Goal: Transaction & Acquisition: Download file/media

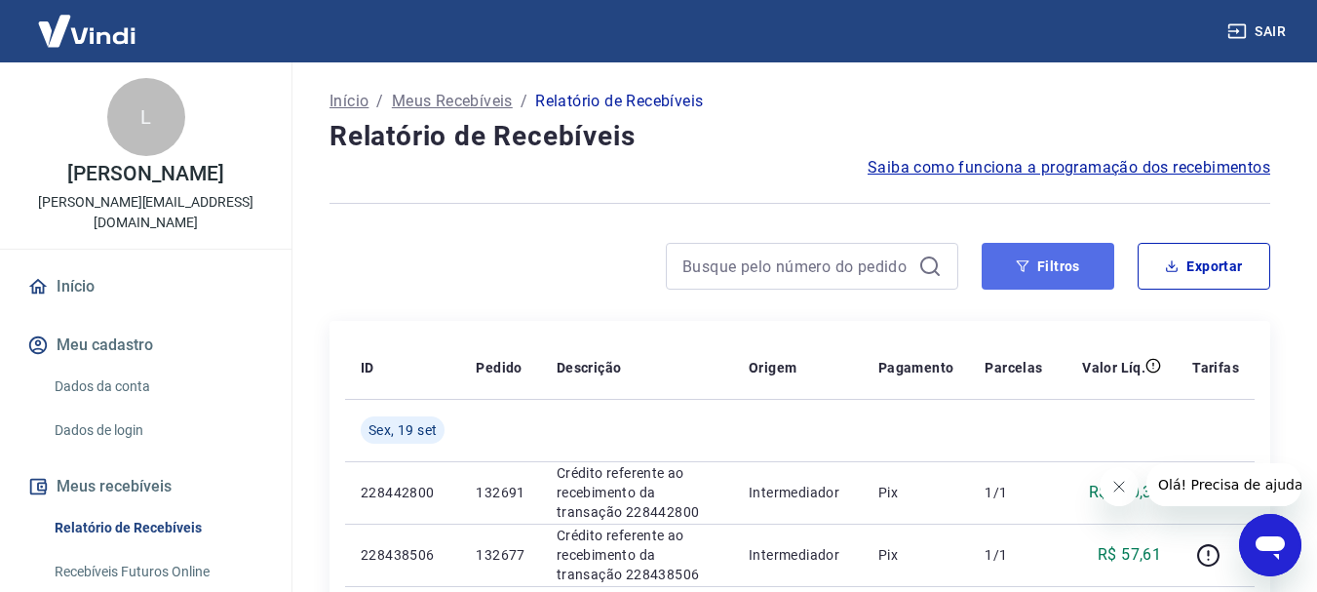
click at [1045, 251] on button "Filtros" at bounding box center [1048, 266] width 133 height 47
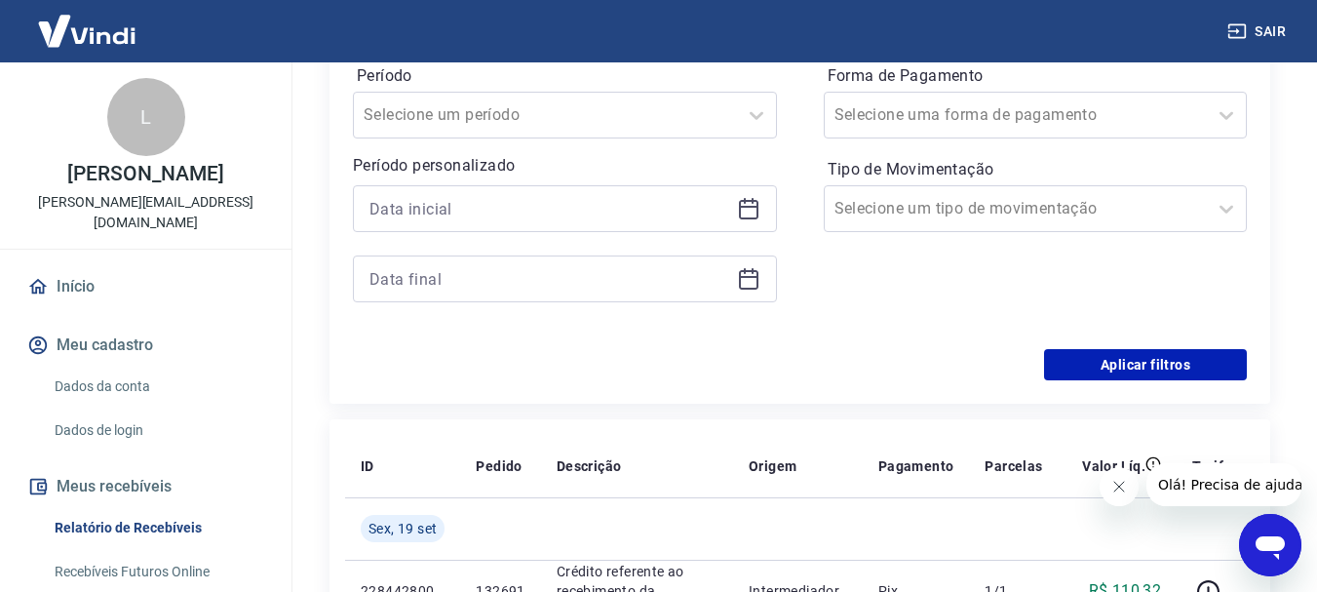
scroll to position [390, 0]
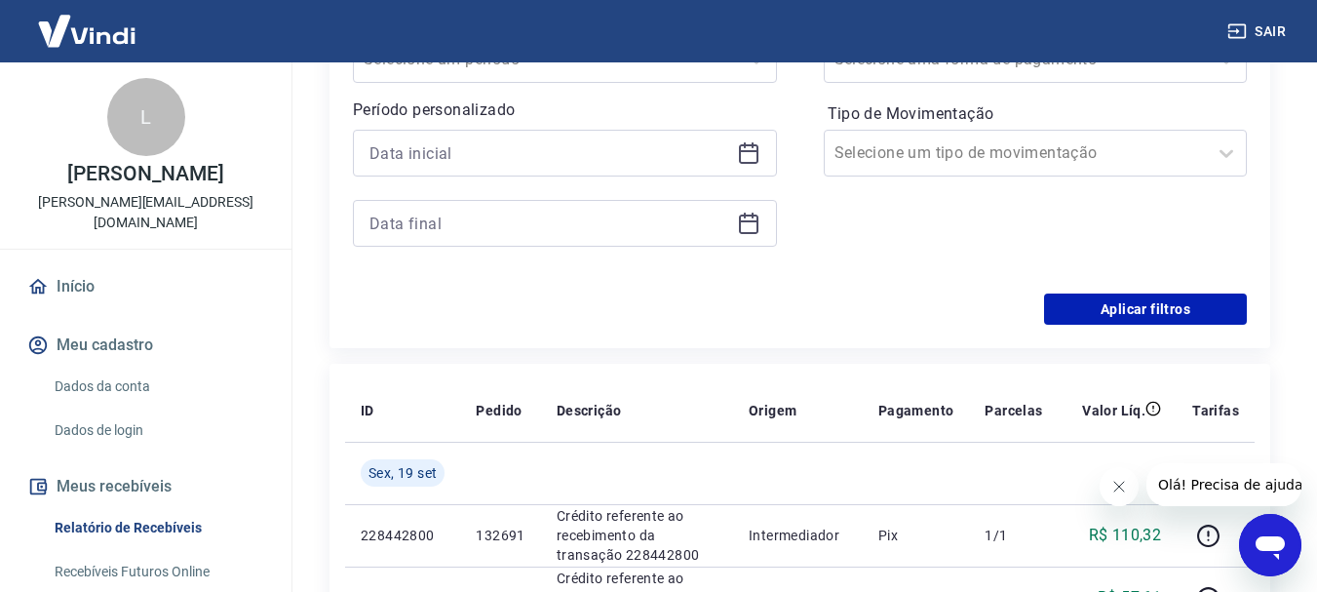
click at [756, 148] on icon at bounding box center [748, 152] width 23 height 23
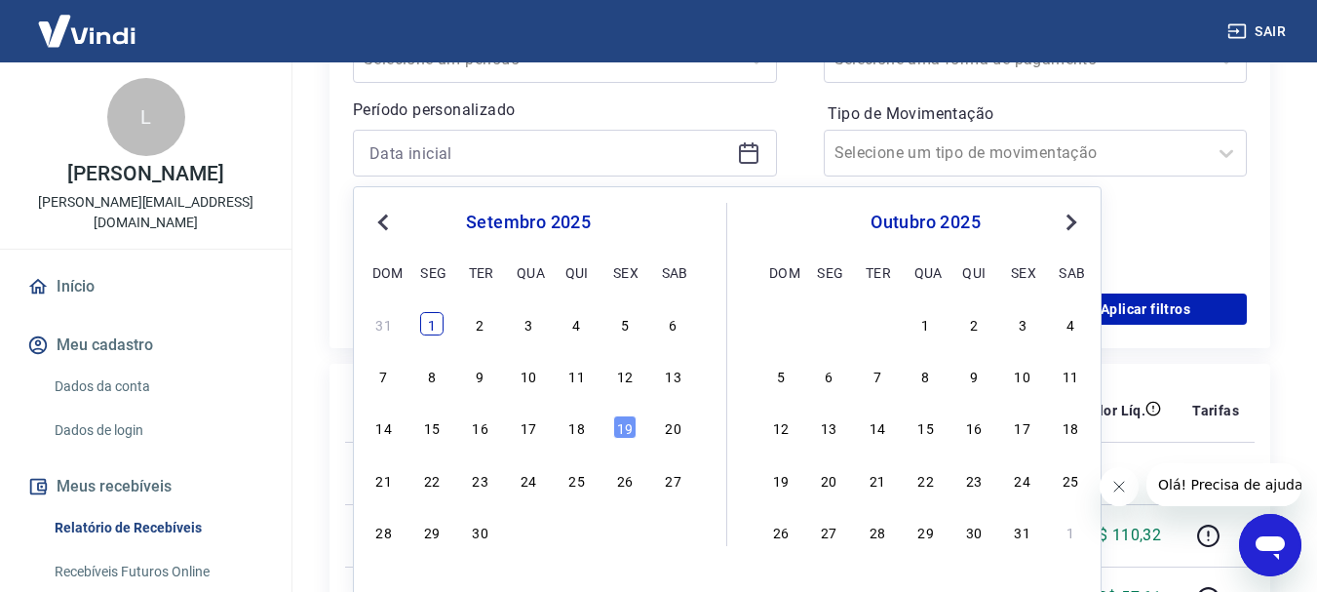
click at [433, 328] on div "1" at bounding box center [431, 323] width 23 height 23
type input "01/09/2025"
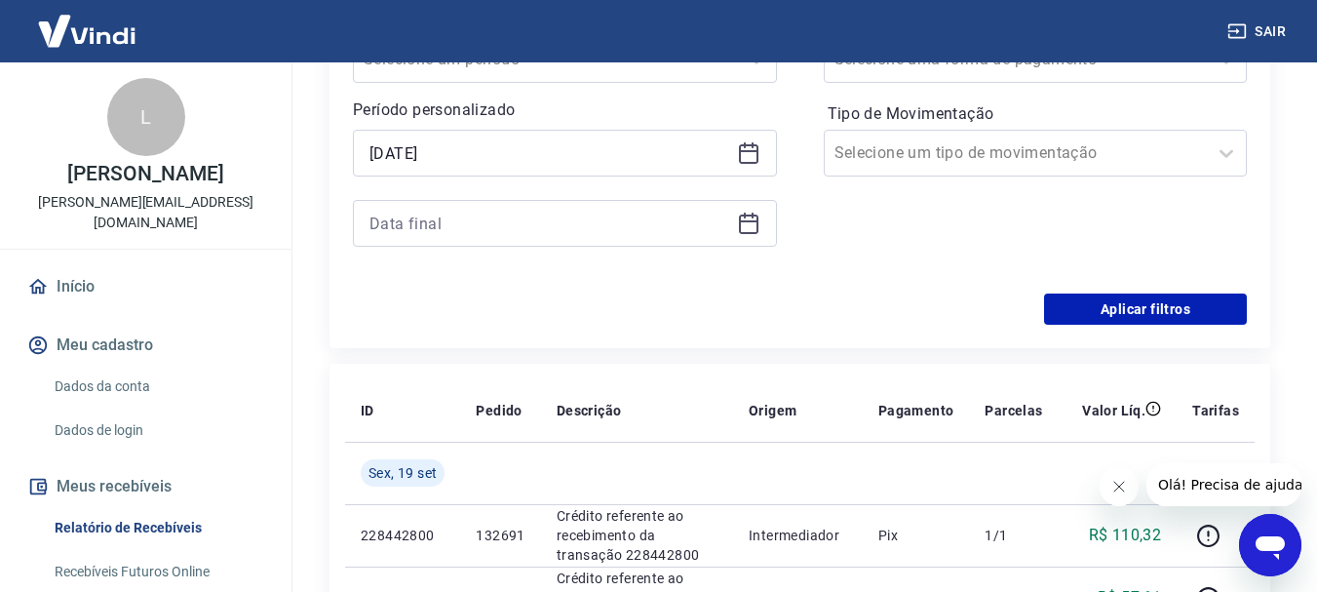
click at [433, 328] on div "Filtros Período Selecione um período Período personalizado Selected date: segun…" at bounding box center [800, 131] width 941 height 433
click at [735, 215] on div at bounding box center [565, 223] width 424 height 47
click at [752, 222] on icon at bounding box center [748, 221] width 19 height 2
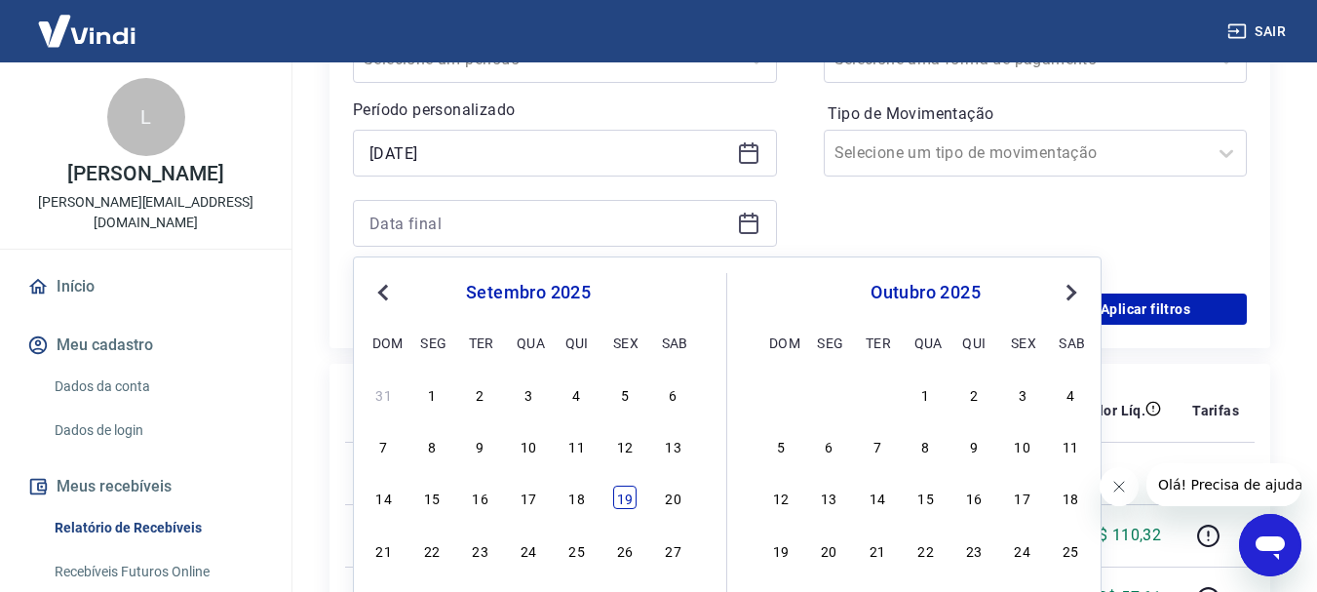
click at [620, 487] on div "19" at bounding box center [624, 497] width 23 height 23
type input "19/09/2025"
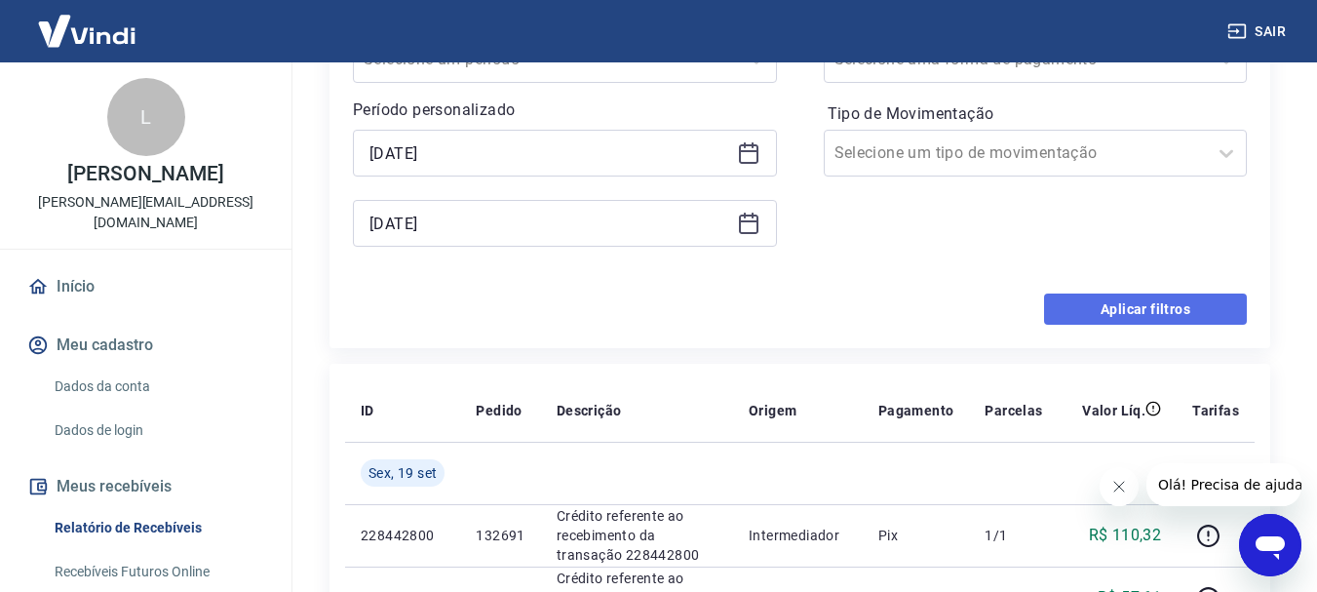
click at [1127, 316] on button "Aplicar filtros" at bounding box center [1145, 308] width 203 height 31
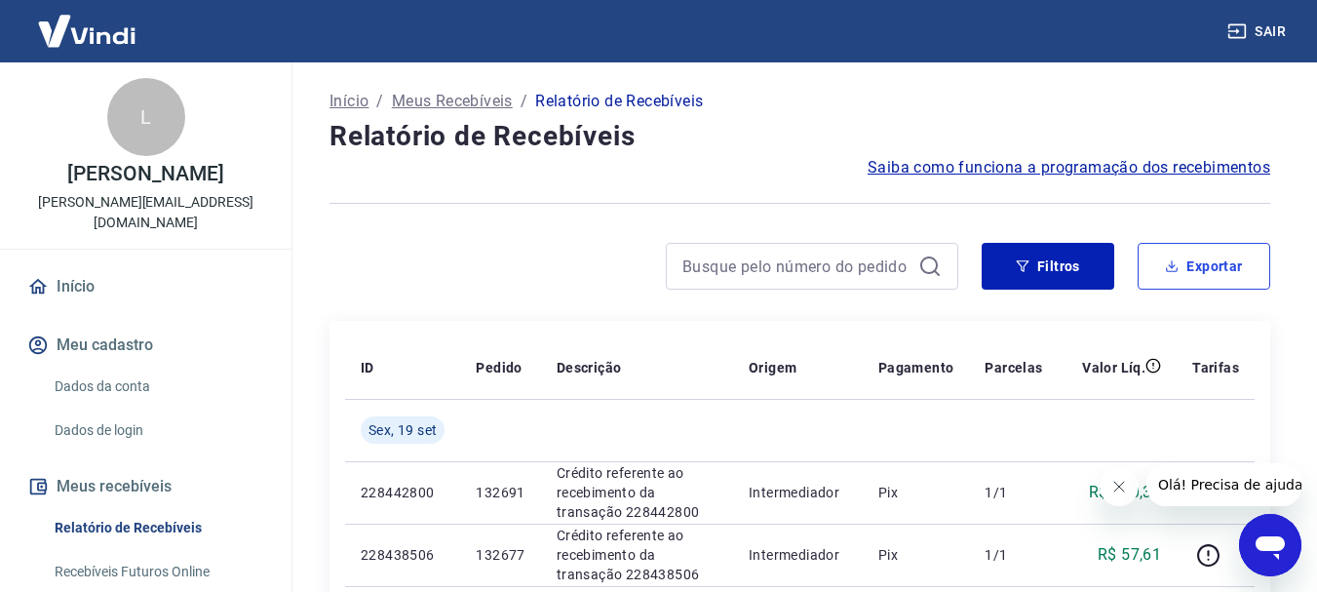
click at [1200, 266] on button "Exportar" at bounding box center [1204, 266] width 133 height 47
type input "01/09/2025"
type input "19/09/2025"
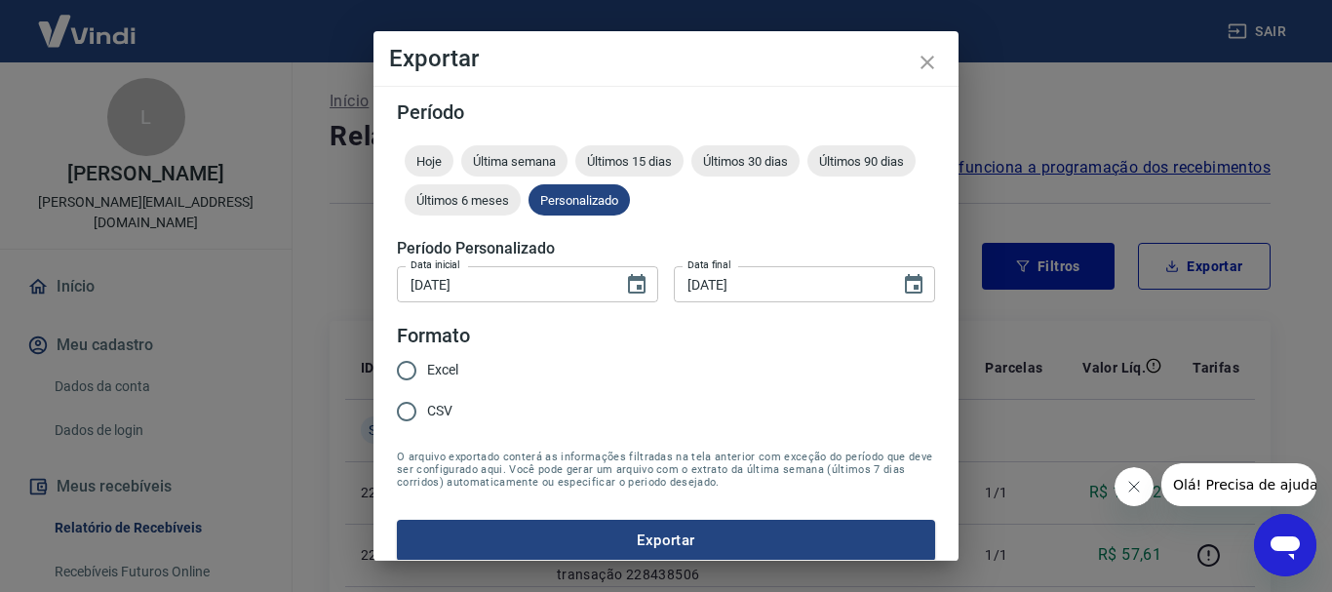
click at [436, 377] on span "Excel" at bounding box center [442, 370] width 31 height 20
click at [427, 377] on input "Excel" at bounding box center [406, 370] width 41 height 41
radio input "true"
click at [635, 551] on button "Exportar" at bounding box center [666, 540] width 538 height 41
